Goal: Navigation & Orientation: Find specific page/section

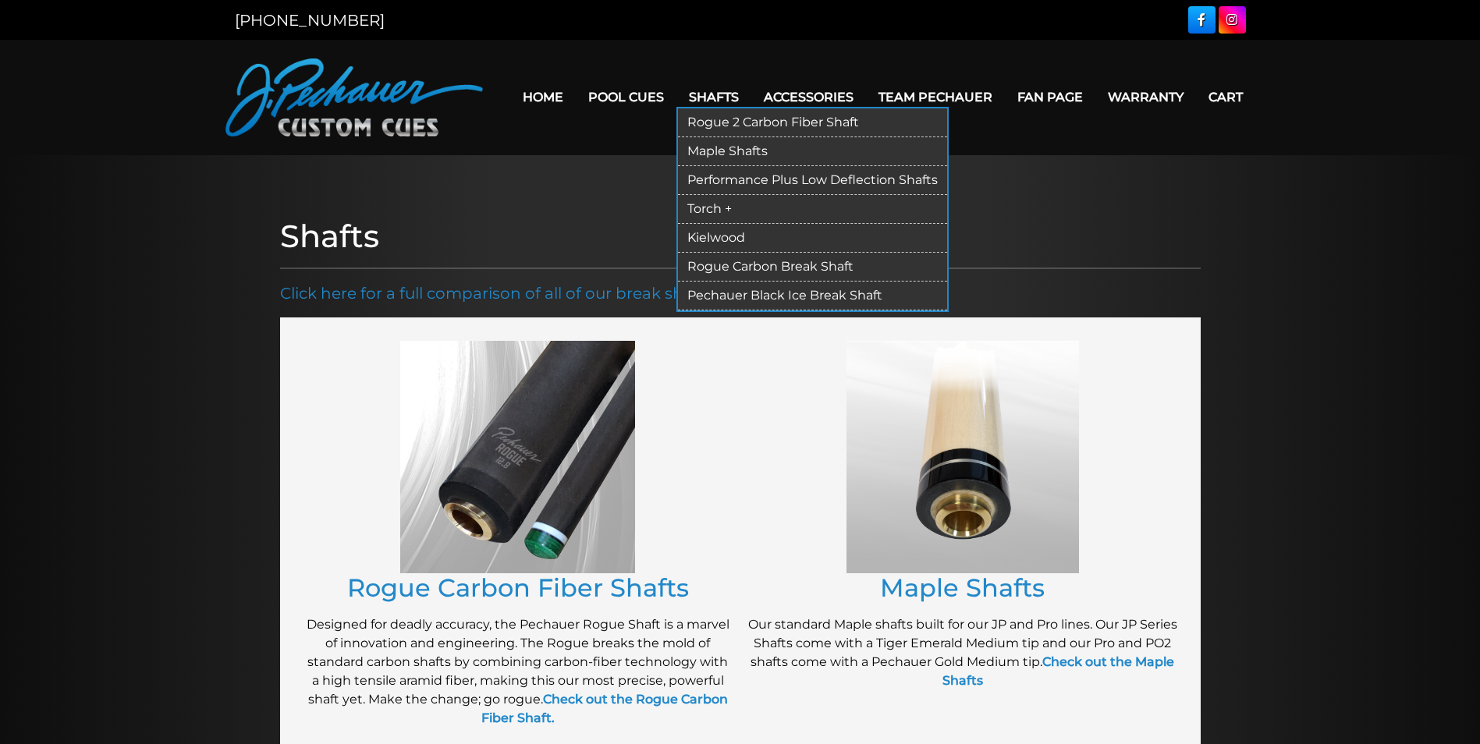
click at [713, 118] on link "Rogue 2 Carbon Fiber Shaft" at bounding box center [812, 122] width 269 height 29
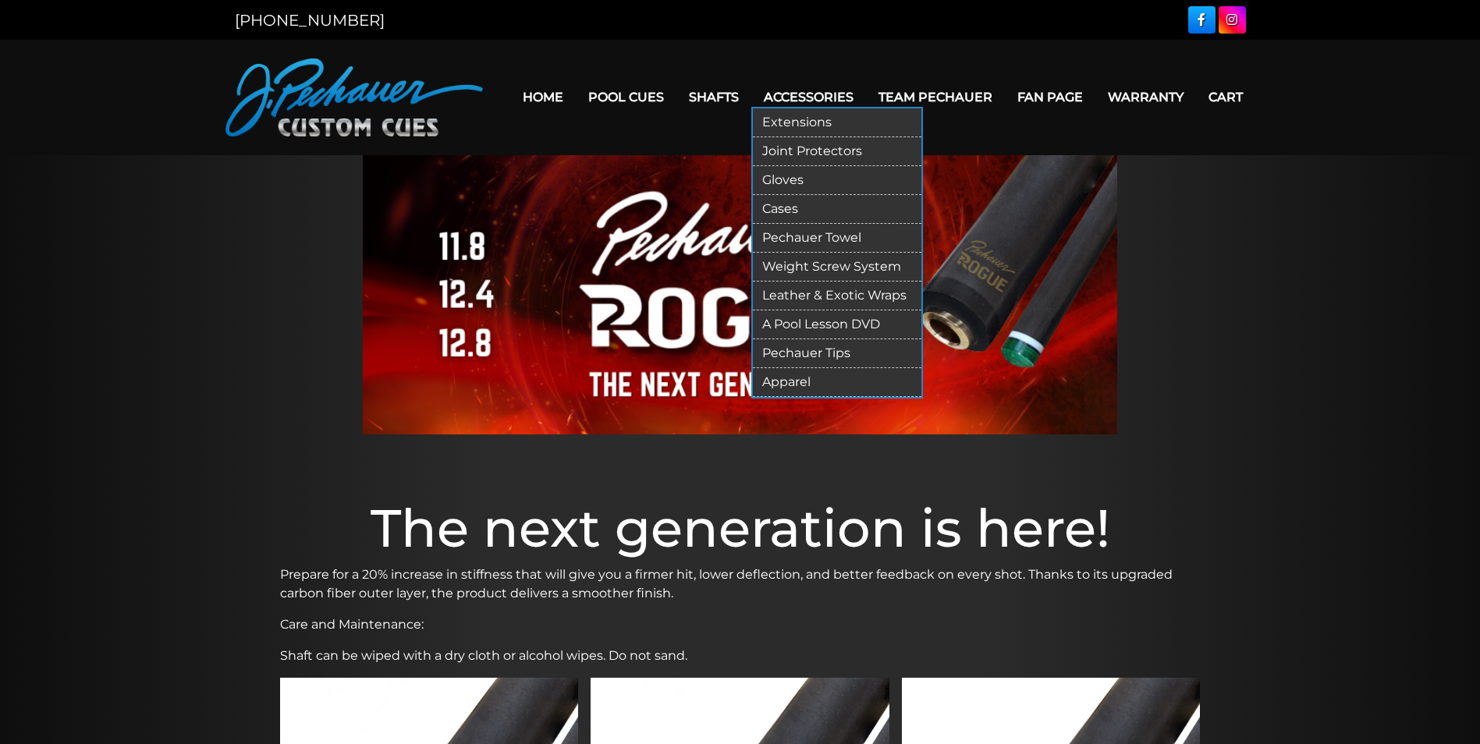
click at [808, 98] on link "Accessories" at bounding box center [808, 97] width 115 height 40
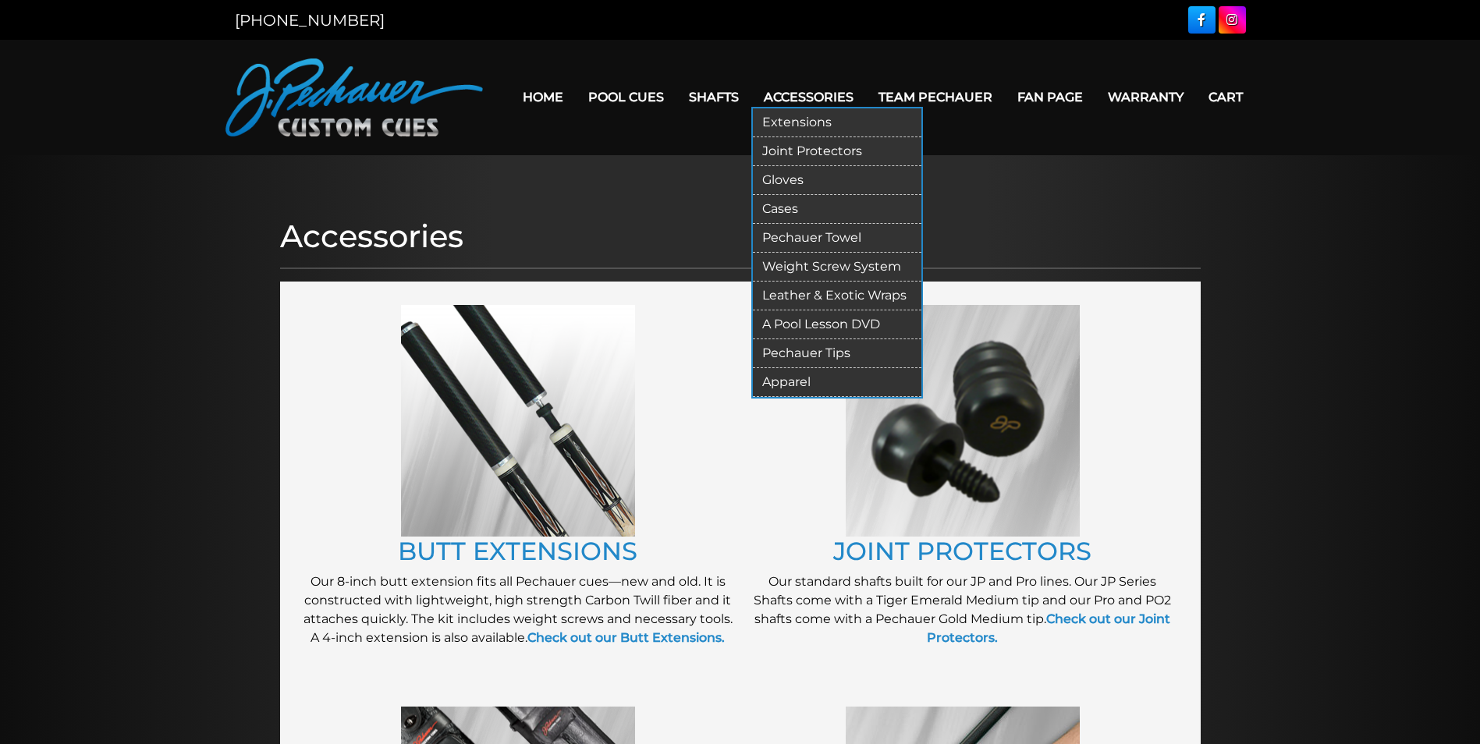
click at [789, 118] on link "Extensions" at bounding box center [837, 122] width 168 height 29
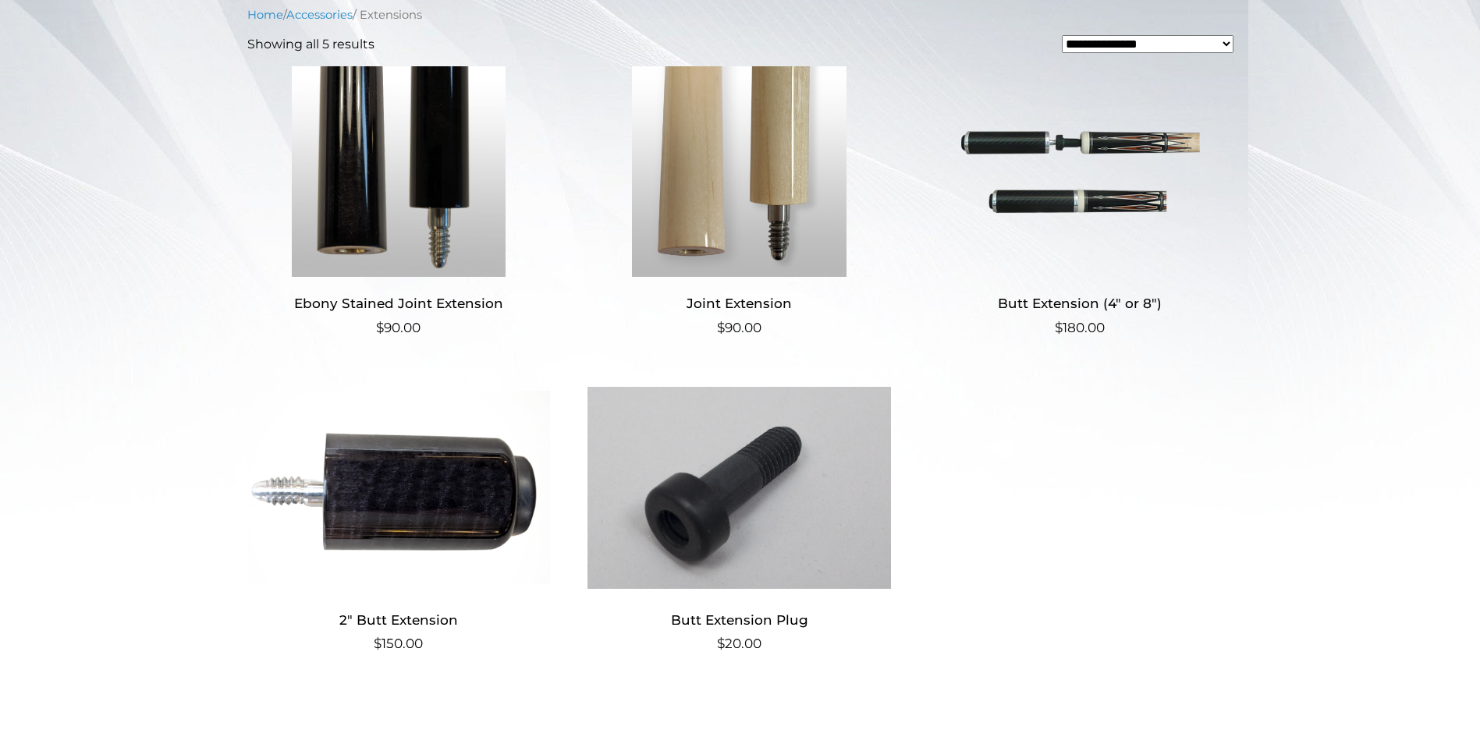
scroll to position [390, 0]
